Goal: Task Accomplishment & Management: Use online tool/utility

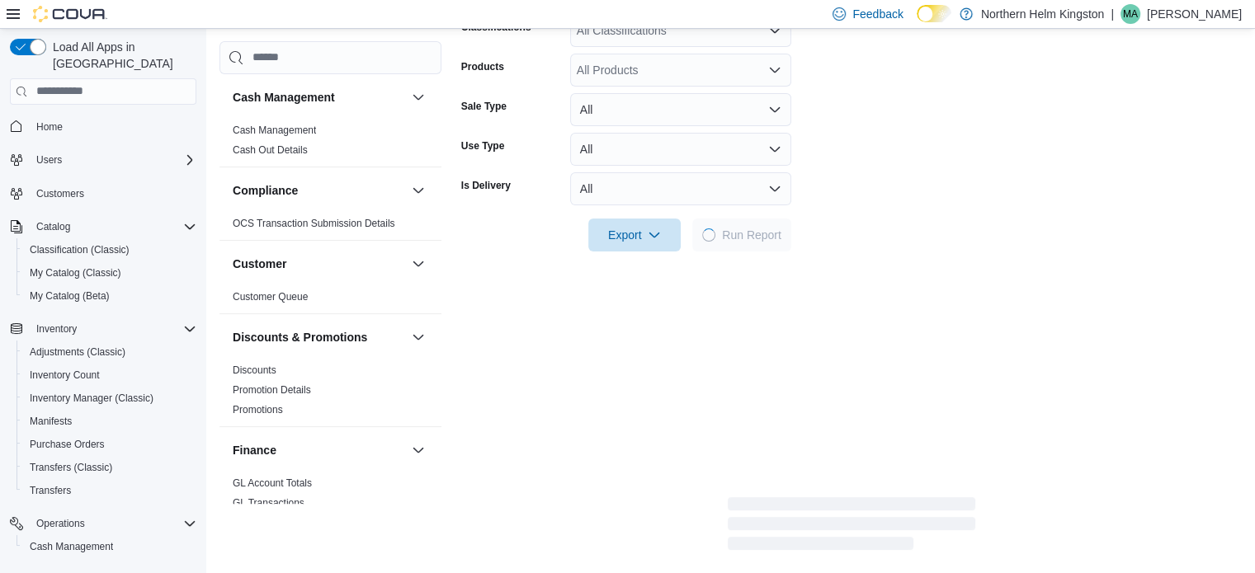
scroll to position [412, 0]
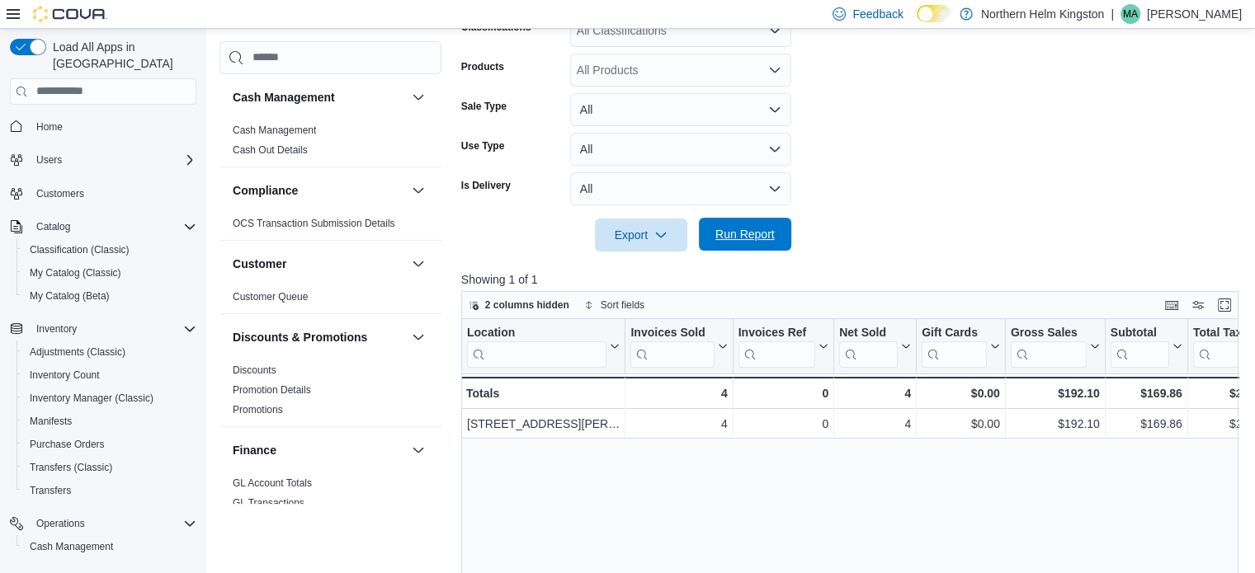
click at [775, 224] on span "Run Report" at bounding box center [745, 234] width 73 height 33
click at [736, 237] on span "Run Report" at bounding box center [744, 234] width 59 height 16
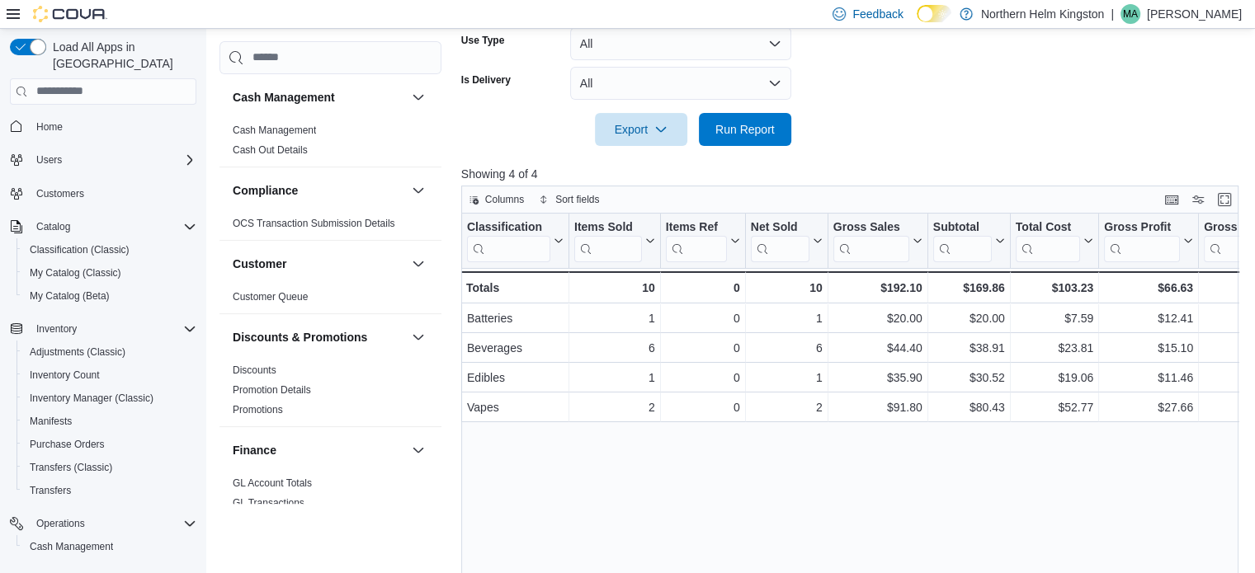
scroll to position [550, 0]
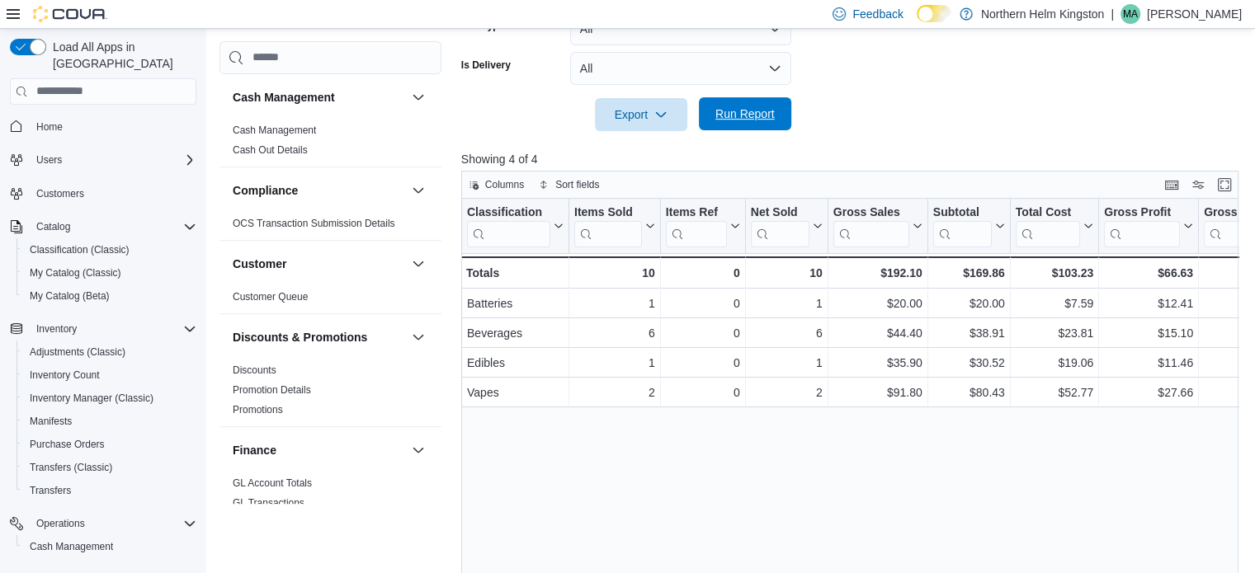
click at [733, 115] on span "Run Report" at bounding box center [744, 114] width 59 height 16
click at [755, 117] on span "Run Report" at bounding box center [744, 114] width 59 height 16
